Goal: Information Seeking & Learning: Learn about a topic

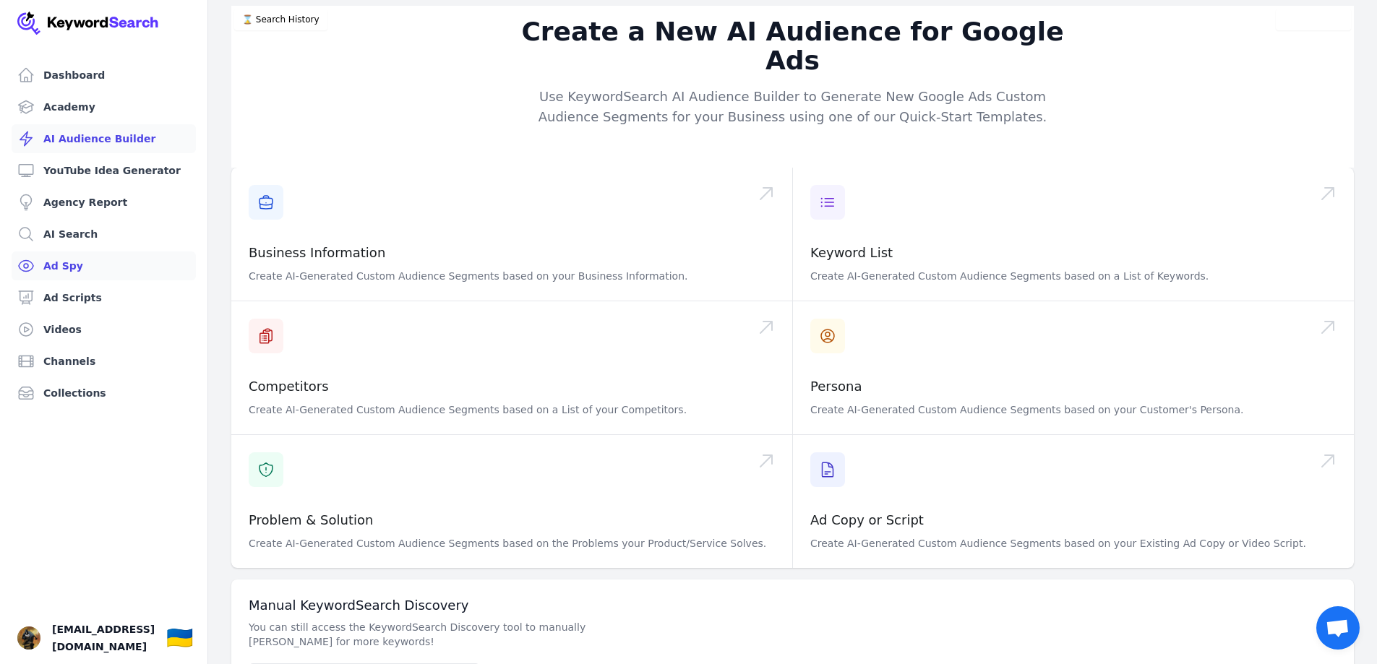
click at [77, 241] on link "AI Search" at bounding box center [104, 234] width 184 height 29
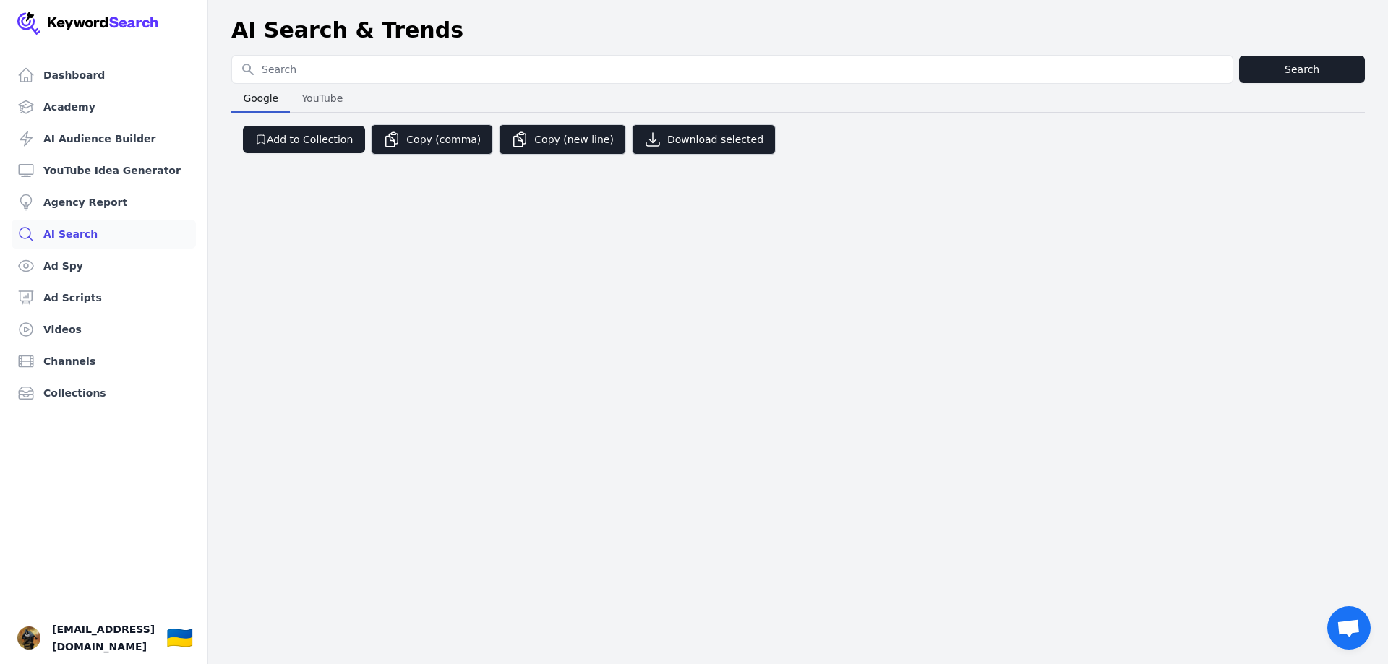
click at [75, 241] on link "AI Search" at bounding box center [104, 234] width 184 height 29
click at [312, 108] on button "YouTube YouTube" at bounding box center [322, 98] width 64 height 29
click at [255, 106] on span "Google" at bounding box center [260, 98] width 47 height 20
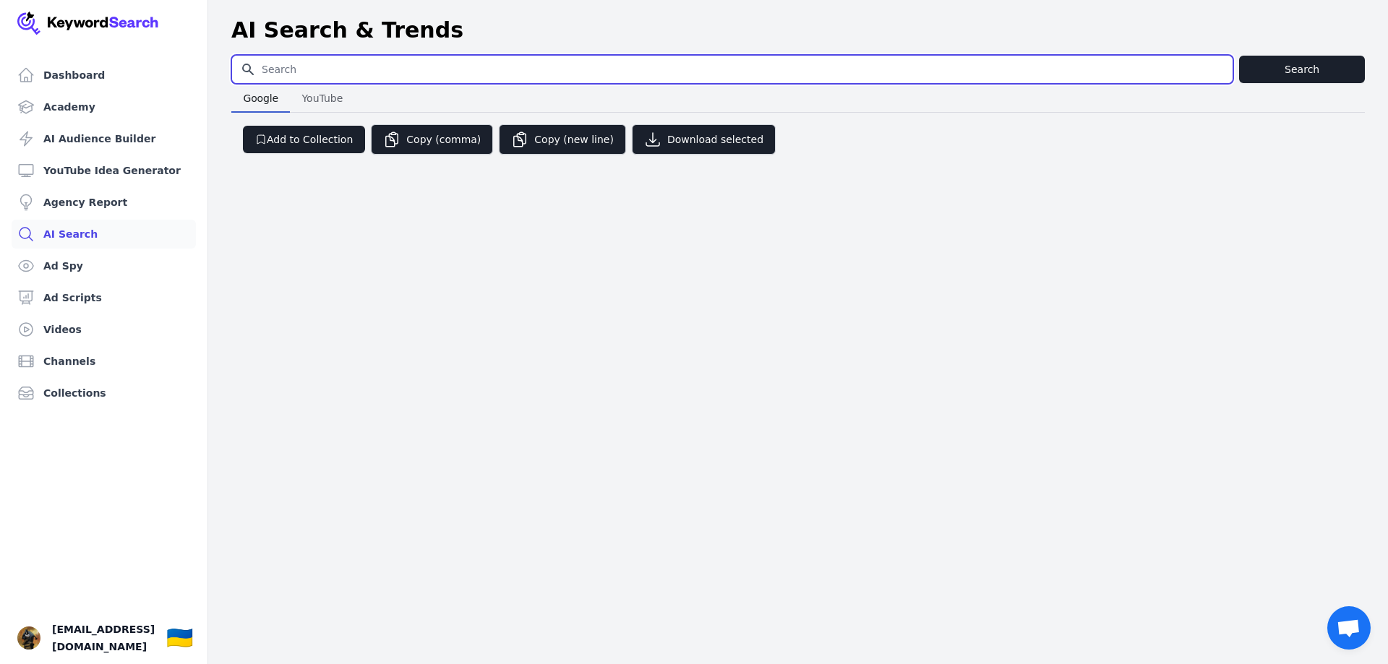
click at [305, 64] on input "Search for YouTube Keywords" at bounding box center [732, 69] width 1001 height 27
type input "v"
type input "манґа"
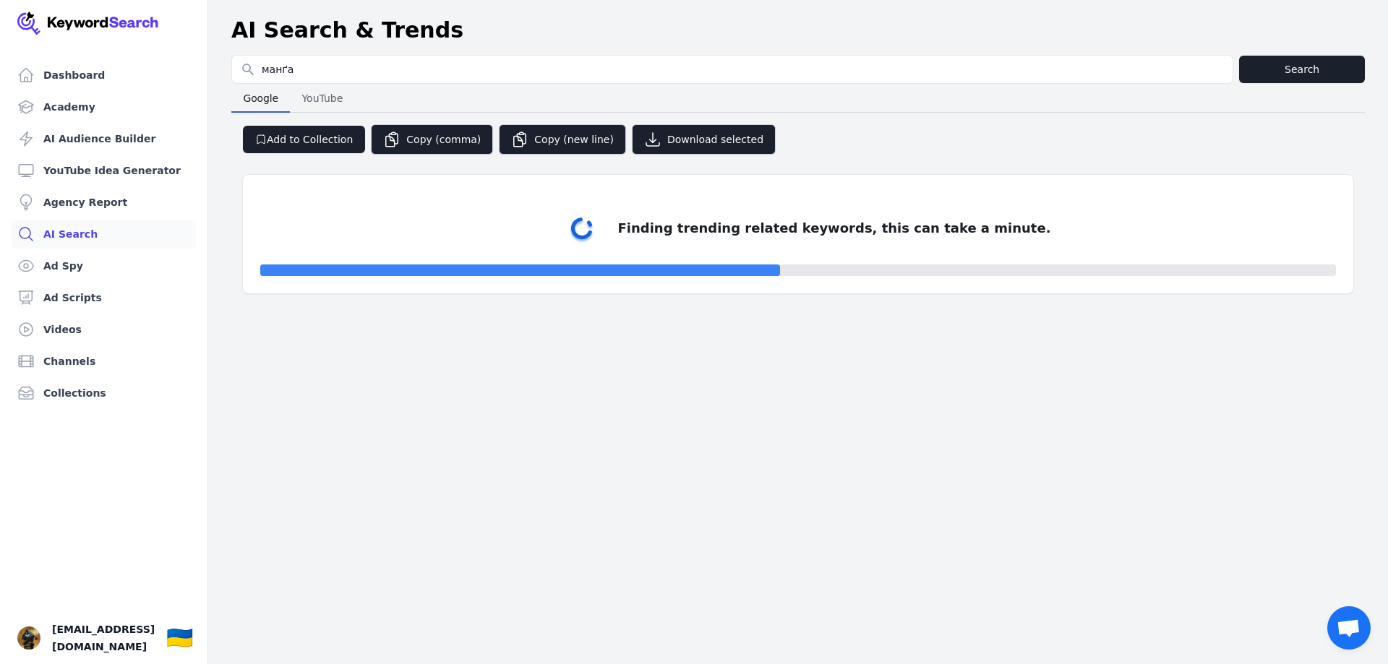
select select "50"
